Goal: Information Seeking & Learning: Check status

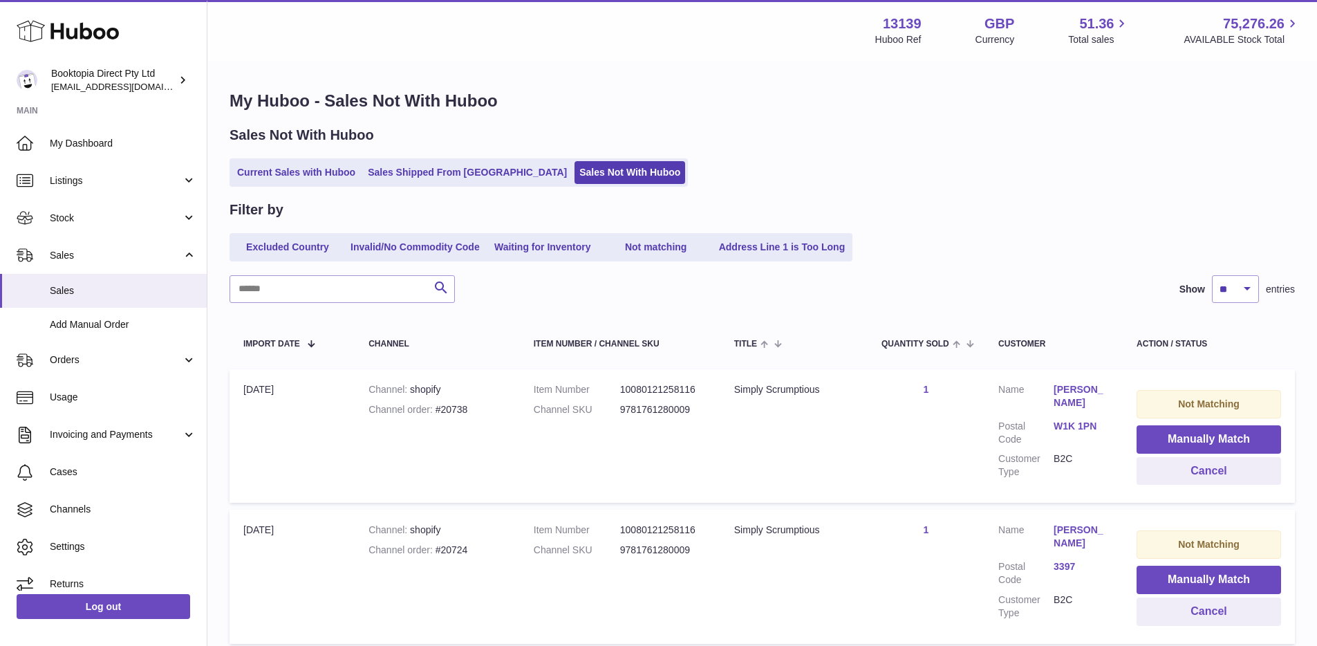
drag, startPoint x: 619, startPoint y: 391, endPoint x: 651, endPoint y: 409, distance: 36.8
click at [651, 409] on dl "Item Number 10080121258116 Channel SKU 9781761280009" at bounding box center [620, 403] width 173 height 40
drag, startPoint x: 532, startPoint y: 389, endPoint x: 695, endPoint y: 386, distance: 162.5
click at [695, 386] on td "Item Number 10080121258116 Channel SKU 9781761280009" at bounding box center [620, 435] width 201 height 133
copy dl "Item Number 10080121258116"
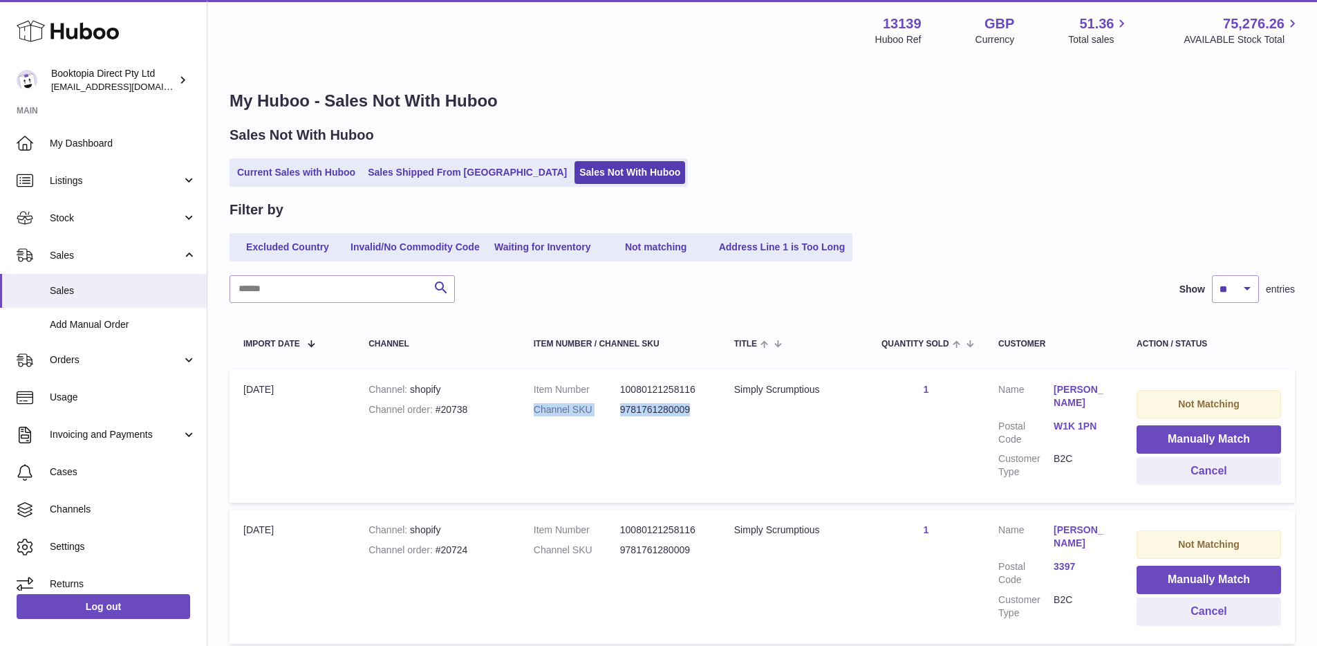
drag, startPoint x: 534, startPoint y: 411, endPoint x: 707, endPoint y: 408, distance: 173.6
click at [707, 408] on td "Item Number 10080121258116 Channel SKU 9781761280009" at bounding box center [620, 435] width 201 height 133
copy dl "Channel SKU 9781761280009"
drag, startPoint x: 733, startPoint y: 388, endPoint x: 821, endPoint y: 398, distance: 88.4
click at [821, 398] on td "Title Simply Scrumptious" at bounding box center [794, 435] width 147 height 133
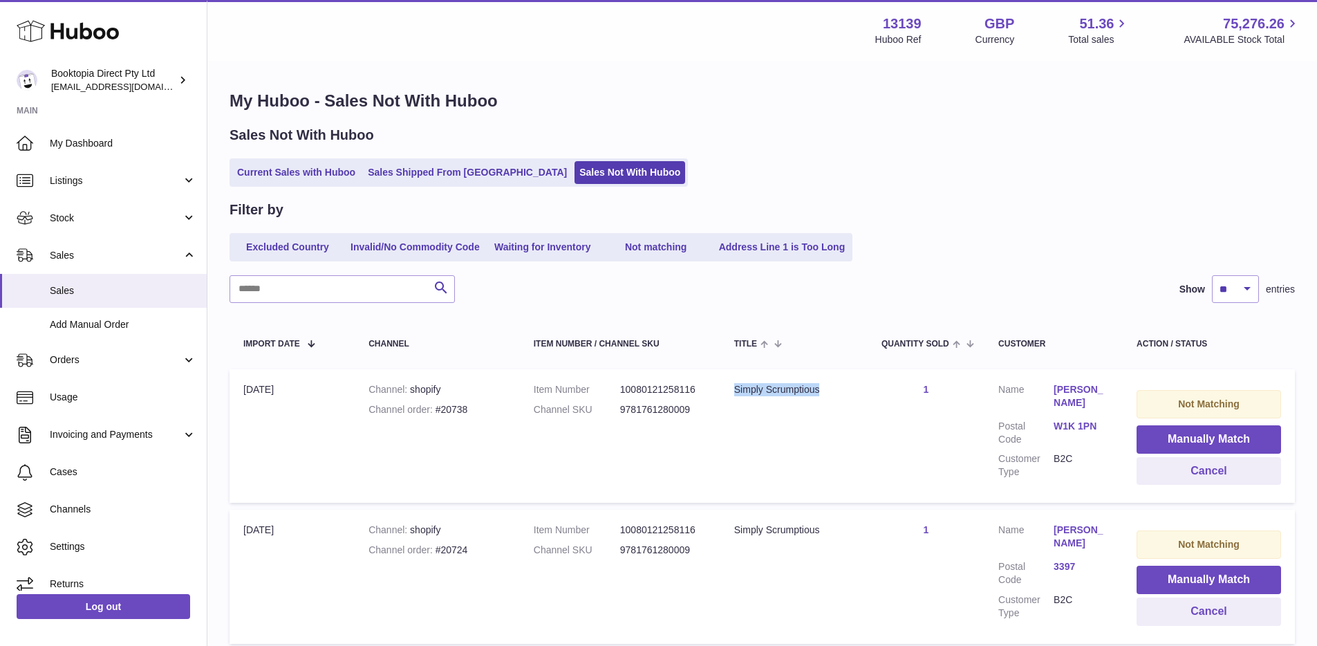
copy div "Simply Scrumptious"
click at [79, 223] on span "Stock" at bounding box center [116, 218] width 132 height 13
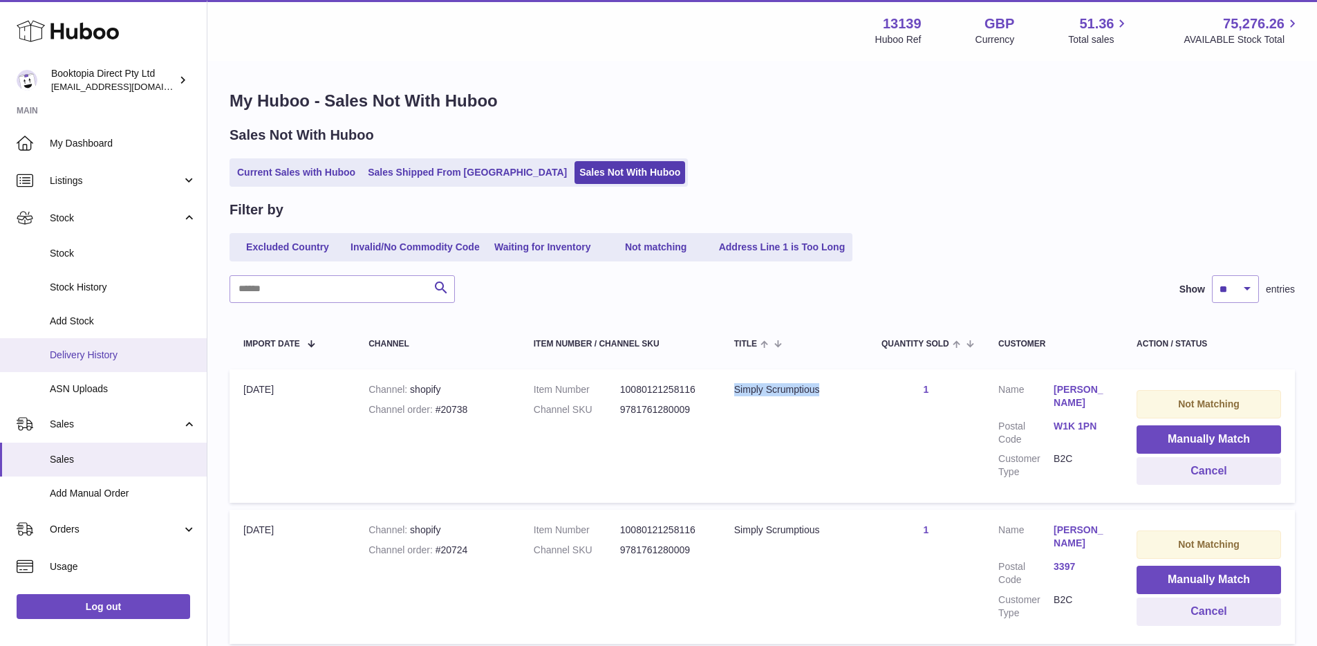
click at [77, 355] on span "Delivery History" at bounding box center [123, 355] width 147 height 13
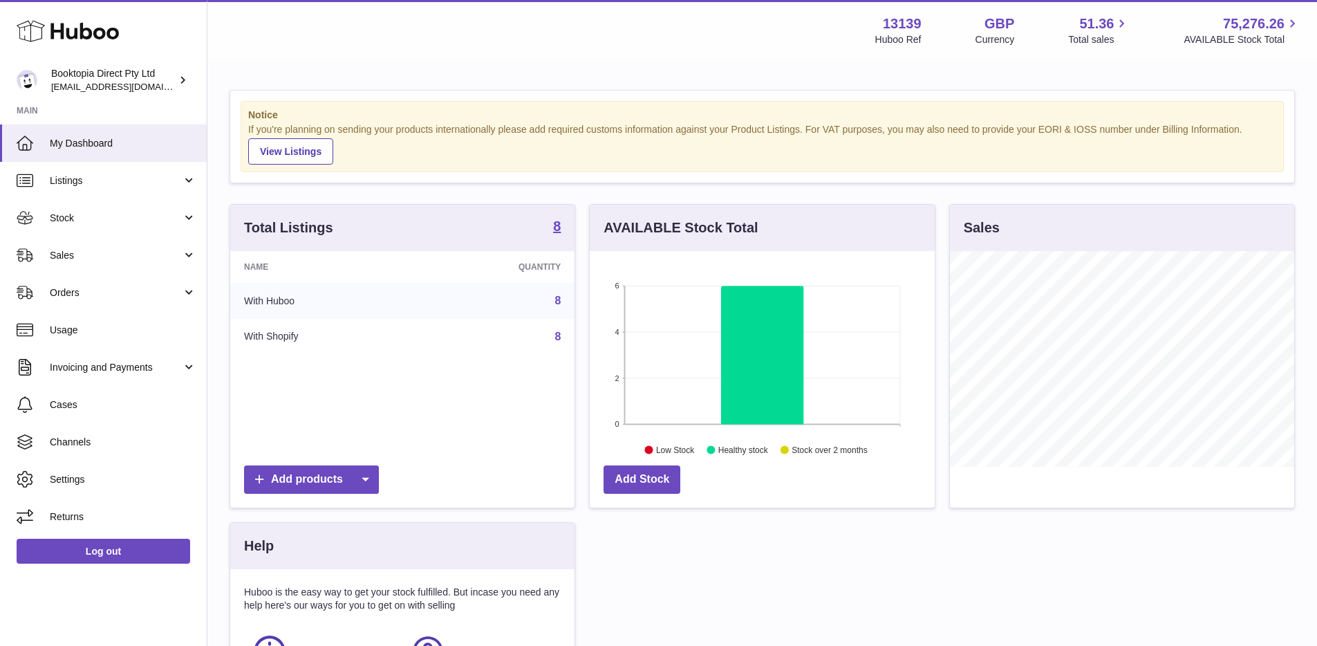
scroll to position [216, 345]
click at [86, 205] on link "Stock" at bounding box center [103, 217] width 207 height 37
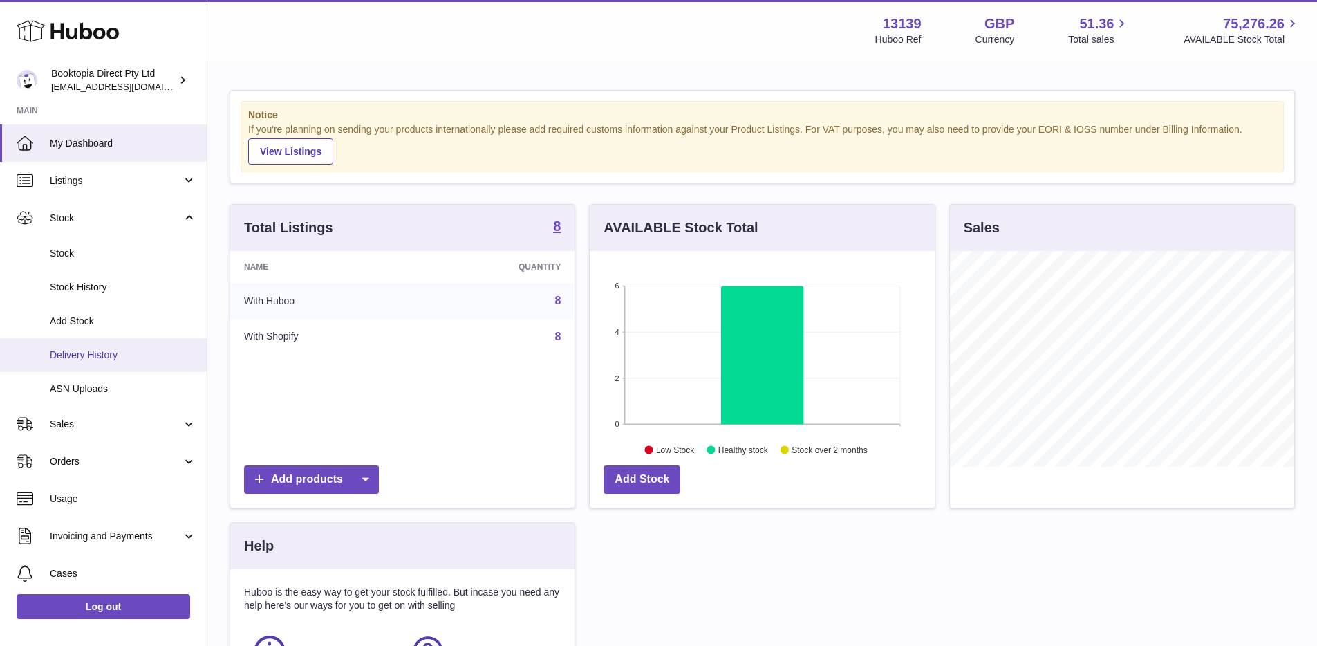
click at [89, 352] on span "Delivery History" at bounding box center [123, 355] width 147 height 13
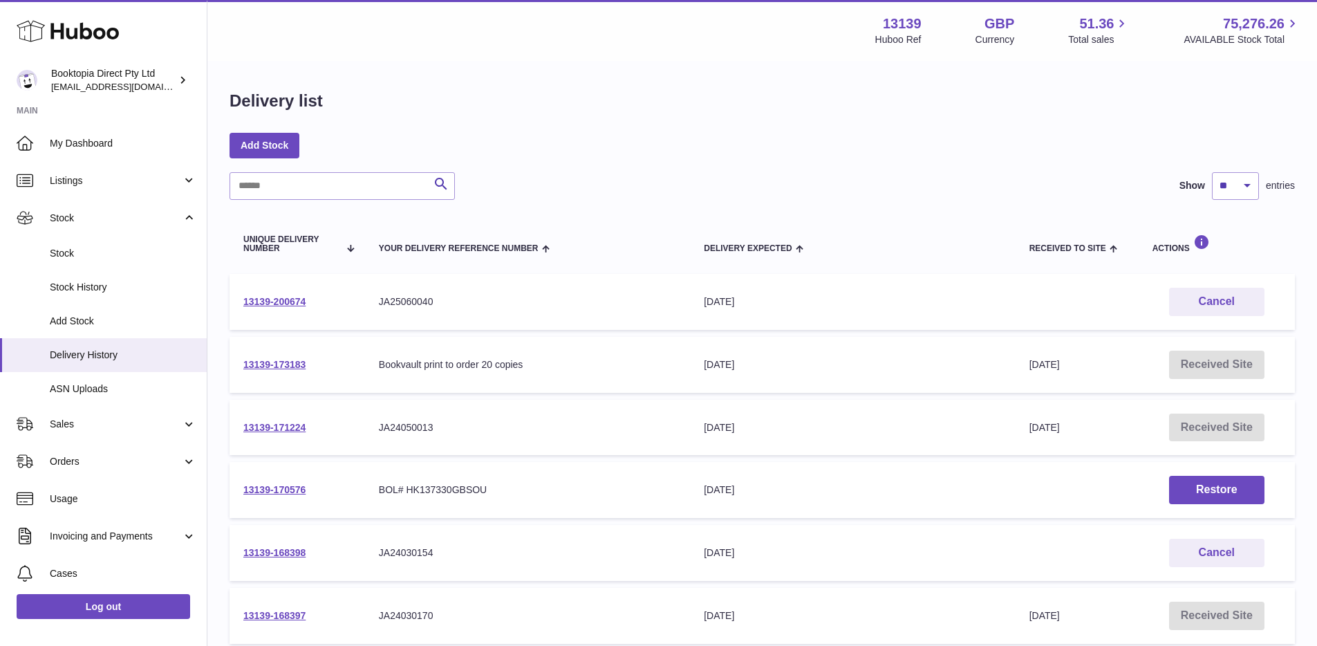
drag, startPoint x: 332, startPoint y: 301, endPoint x: 241, endPoint y: 302, distance: 90.6
click at [241, 302] on td "13139-200674" at bounding box center [298, 302] width 136 height 56
copy link "13139-200674"
click at [88, 428] on span "Sales" at bounding box center [116, 424] width 132 height 13
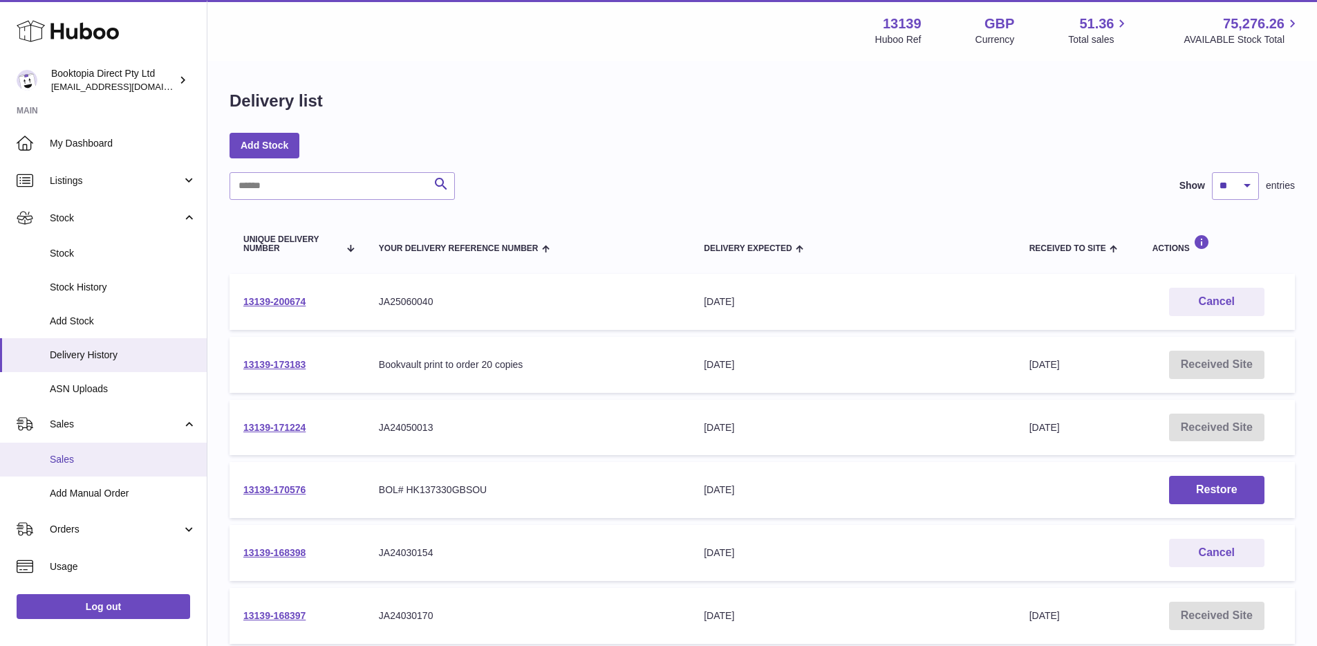
click at [87, 449] on link "Sales" at bounding box center [103, 460] width 207 height 34
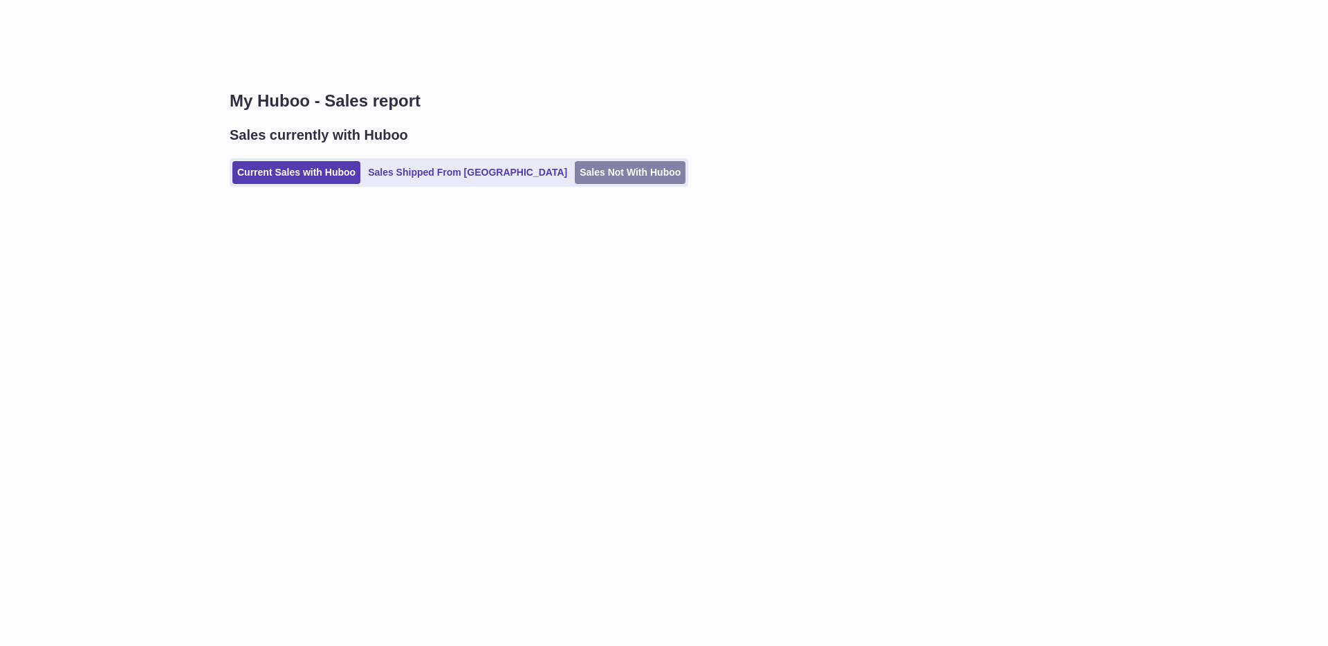
click at [591, 172] on link "Sales Not With Huboo" at bounding box center [630, 172] width 111 height 23
